Goal: Task Accomplishment & Management: Complete application form

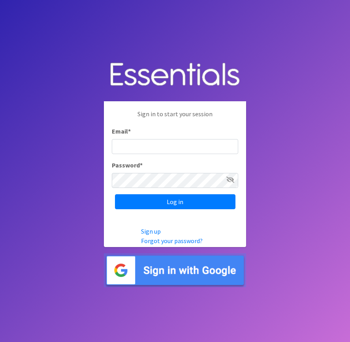
click at [116, 148] on input "Email *" at bounding box center [175, 146] width 126 height 15
type input "[PERSON_NAME][EMAIL_ADDRESS][DOMAIN_NAME]"
click at [115, 194] on input "Log in" at bounding box center [175, 201] width 120 height 15
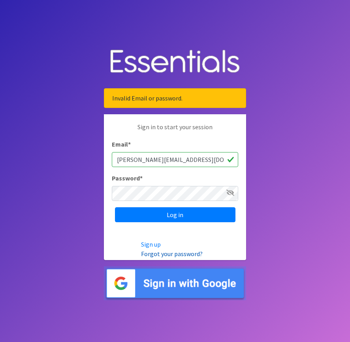
click at [180, 256] on link "Forgot your password?" at bounding box center [172, 254] width 62 height 8
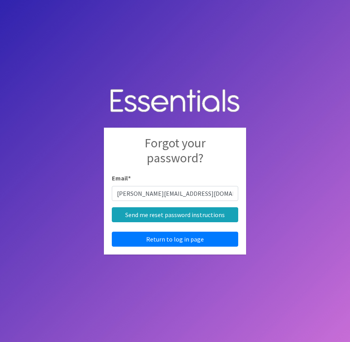
type input "[PERSON_NAME][EMAIL_ADDRESS][DOMAIN_NAME]"
click at [112, 208] on input "Send me reset password instructions" at bounding box center [175, 215] width 126 height 15
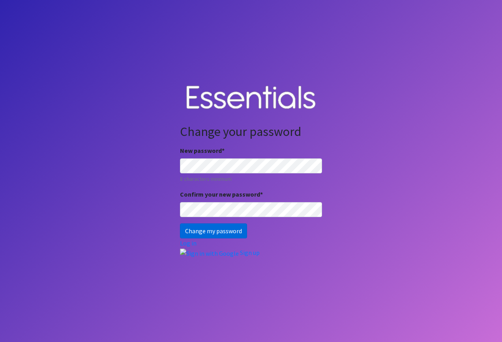
click at [234, 233] on input "Change my password" at bounding box center [213, 231] width 67 height 15
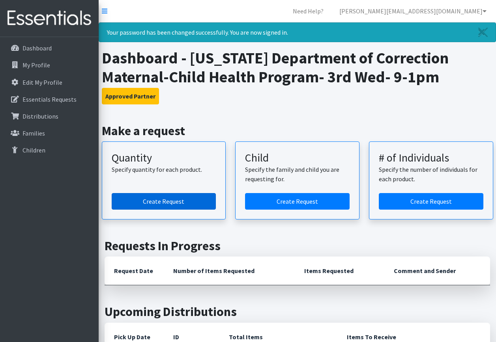
click at [170, 202] on link "Create Request" at bounding box center [164, 201] width 105 height 17
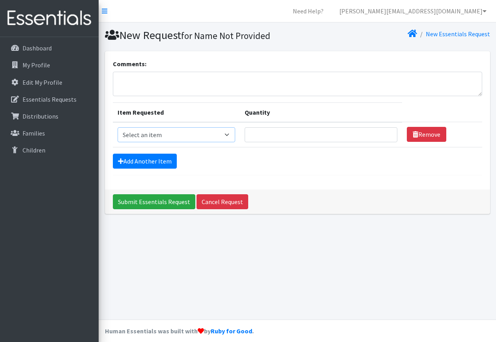
click at [230, 137] on select "Select an item Kids (Newborn) Kids (Size 1) Kids (Size 2) Kids (Size 3) Kids (S…" at bounding box center [177, 134] width 118 height 15
select select "3417"
click at [118, 127] on select "Select an item Kids (Newborn) Kids (Size 1) Kids (Size 2) Kids (Size 3) Kids (S…" at bounding box center [177, 134] width 118 height 15
click at [384, 133] on input "1" at bounding box center [321, 134] width 153 height 15
click at [383, 133] on input "2" at bounding box center [321, 134] width 153 height 15
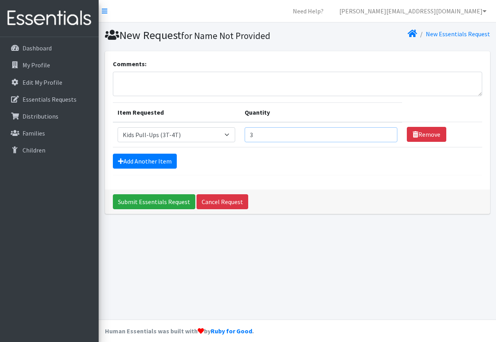
click at [383, 133] on input "3" at bounding box center [321, 134] width 153 height 15
click at [384, 133] on input "4" at bounding box center [321, 134] width 153 height 15
click at [385, 133] on input "5" at bounding box center [321, 134] width 153 height 15
click at [150, 164] on link "Add Another Item" at bounding box center [145, 161] width 64 height 15
click at [161, 164] on link "Add Another Item" at bounding box center [145, 161] width 64 height 15
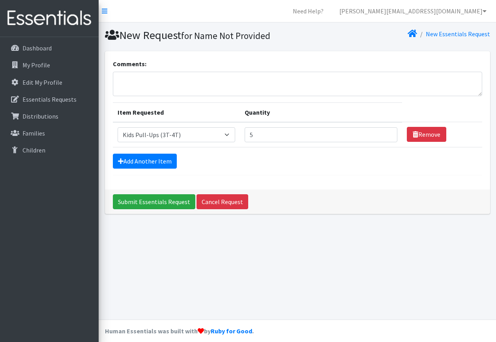
click at [340, 187] on div "Comments: Item Requested Quantity Item Requested Select an item Kids (Newborn) …" at bounding box center [297, 120] width 385 height 138
click at [155, 167] on link "Add Another Item" at bounding box center [145, 161] width 64 height 15
click at [158, 163] on link "Add Another Item" at bounding box center [145, 161] width 64 height 15
click at [158, 162] on link "Add Another Item" at bounding box center [145, 161] width 64 height 15
click at [155, 161] on link "Add Another Item" at bounding box center [145, 161] width 64 height 15
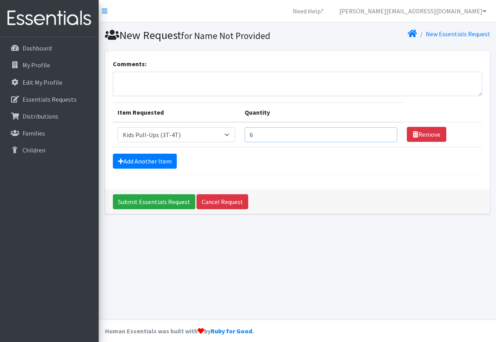
click at [383, 132] on input "6" at bounding box center [321, 134] width 153 height 15
click at [383, 132] on input "7" at bounding box center [321, 134] width 153 height 15
click at [384, 132] on input "8" at bounding box center [321, 134] width 153 height 15
click at [384, 132] on input "9" at bounding box center [321, 134] width 153 height 15
click at [384, 132] on input "10" at bounding box center [321, 134] width 153 height 15
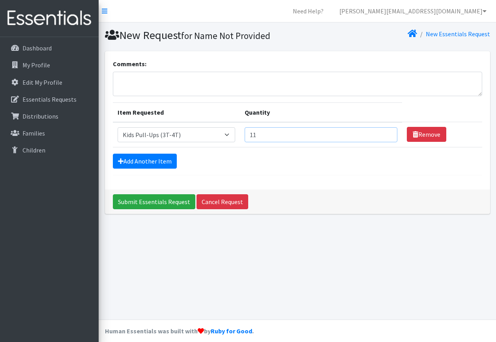
click at [384, 132] on input "11" at bounding box center [321, 134] width 153 height 15
click at [384, 132] on input "12" at bounding box center [321, 134] width 153 height 15
click at [384, 132] on input "13" at bounding box center [321, 134] width 153 height 15
click at [384, 132] on input "14" at bounding box center [321, 134] width 153 height 15
type input "15"
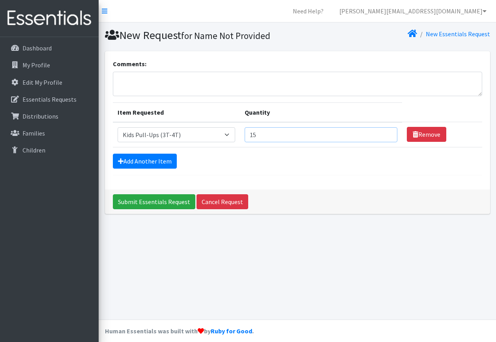
click at [384, 132] on input "15" at bounding box center [321, 134] width 153 height 15
click at [295, 176] on div "Comments: Item Requested Quantity Item Requested Select an item Kids (Newborn) …" at bounding box center [297, 120] width 385 height 138
click at [140, 159] on link "Add Another Item" at bounding box center [145, 161] width 64 height 15
click at [142, 161] on link "Add Another Item" at bounding box center [145, 161] width 64 height 15
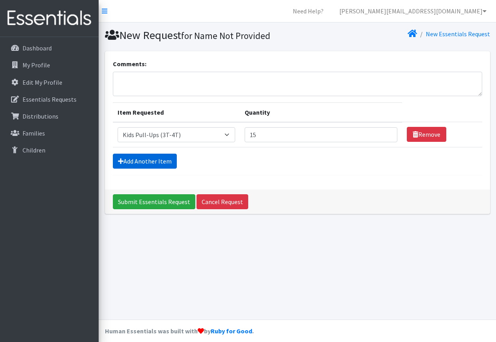
click at [142, 161] on link "Add Another Item" at bounding box center [145, 161] width 64 height 15
click at [120, 163] on link "Add Another Item" at bounding box center [145, 161] width 64 height 15
click at [120, 161] on link "Add Another Item" at bounding box center [145, 161] width 64 height 15
